Goal: Transaction & Acquisition: Purchase product/service

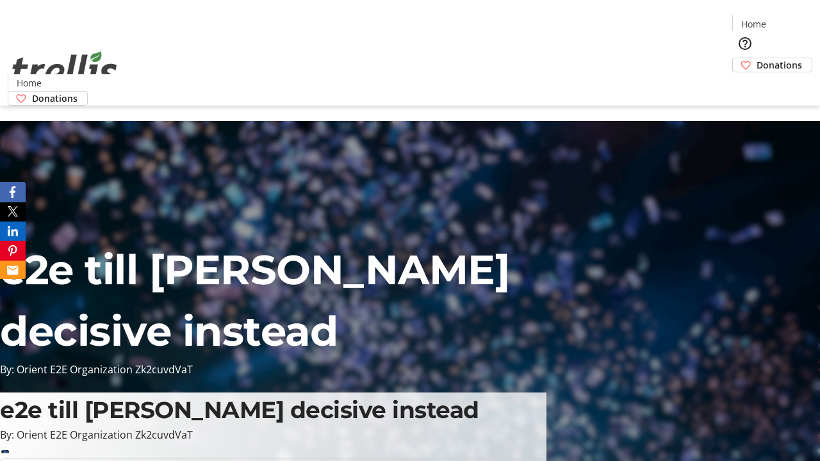
click at [757, 58] on span "Donations" at bounding box center [780, 64] width 46 height 13
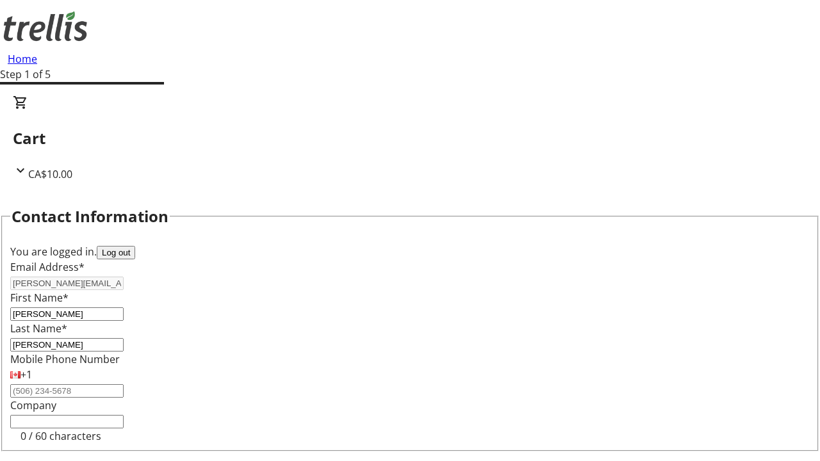
scroll to position [172, 0]
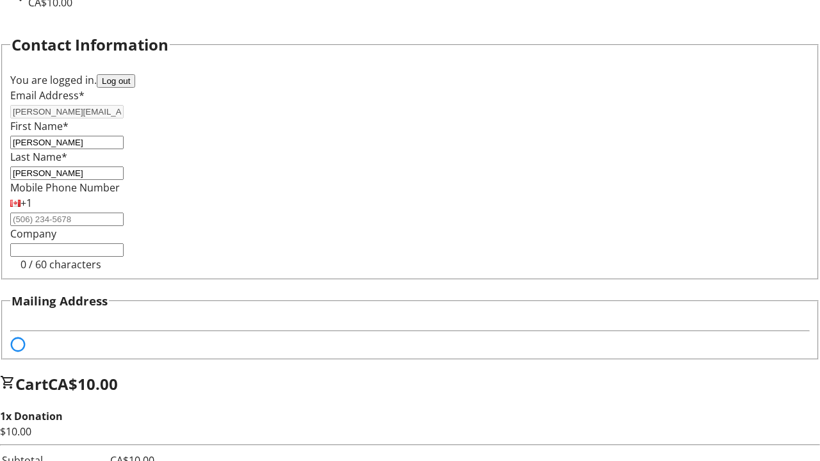
select select "BC"
select select "CA"
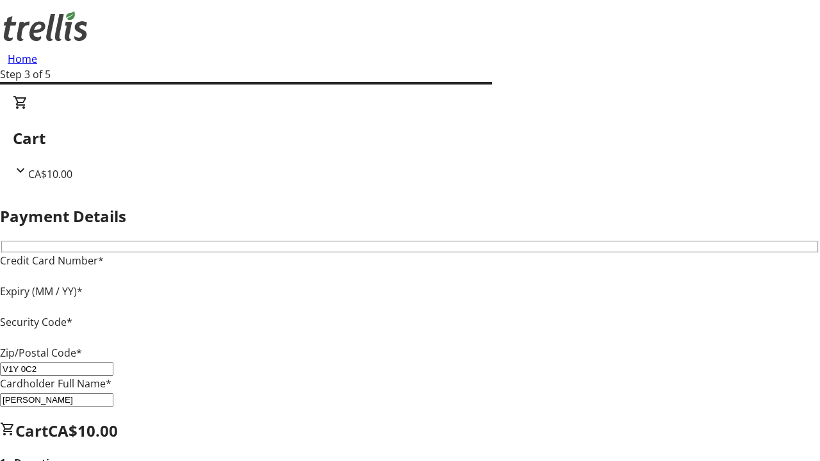
type input "V1Y 0C2"
